Goal: Find specific page/section: Find specific page/section

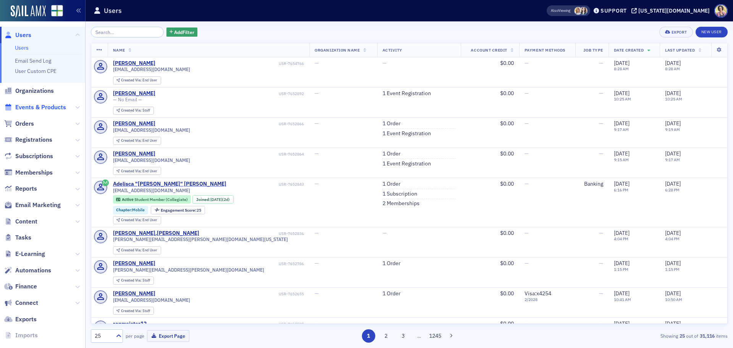
click at [30, 105] on span "Events & Products" at bounding box center [40, 107] width 51 height 8
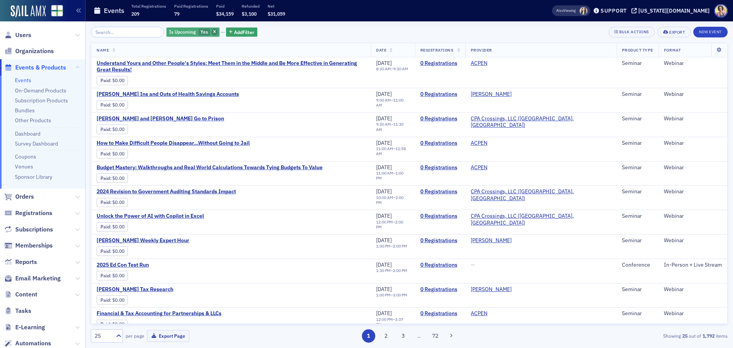
click at [211, 30] on span "button" at bounding box center [214, 32] width 7 height 7
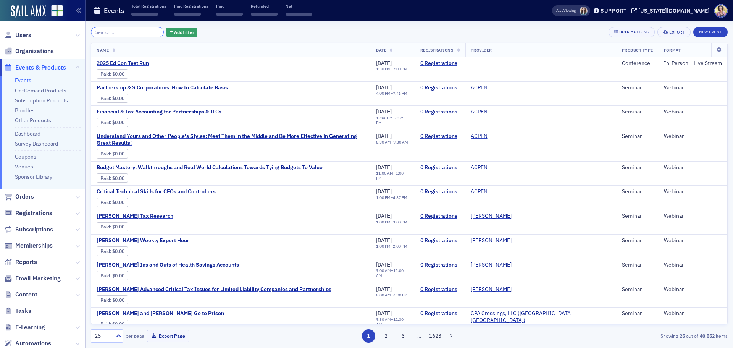
click at [128, 31] on input "search" at bounding box center [127, 32] width 73 height 11
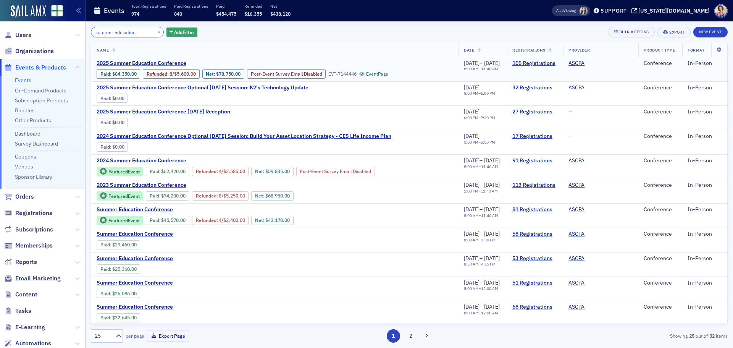
type input "summer education"
click at [138, 63] on span "2025 Summer Education Conference" at bounding box center [161, 63] width 128 height 7
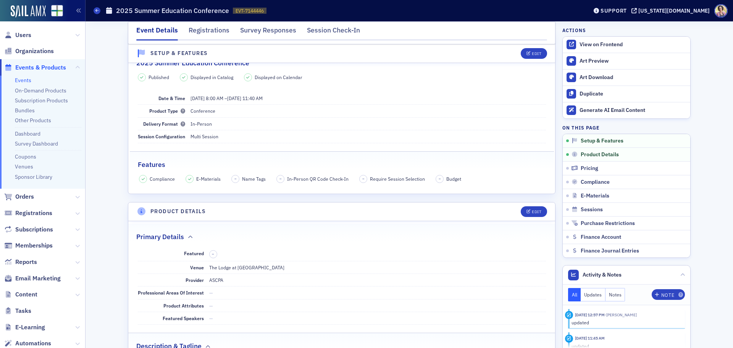
scroll to position [38, 0]
